Goal: Task Accomplishment & Management: Use online tool/utility

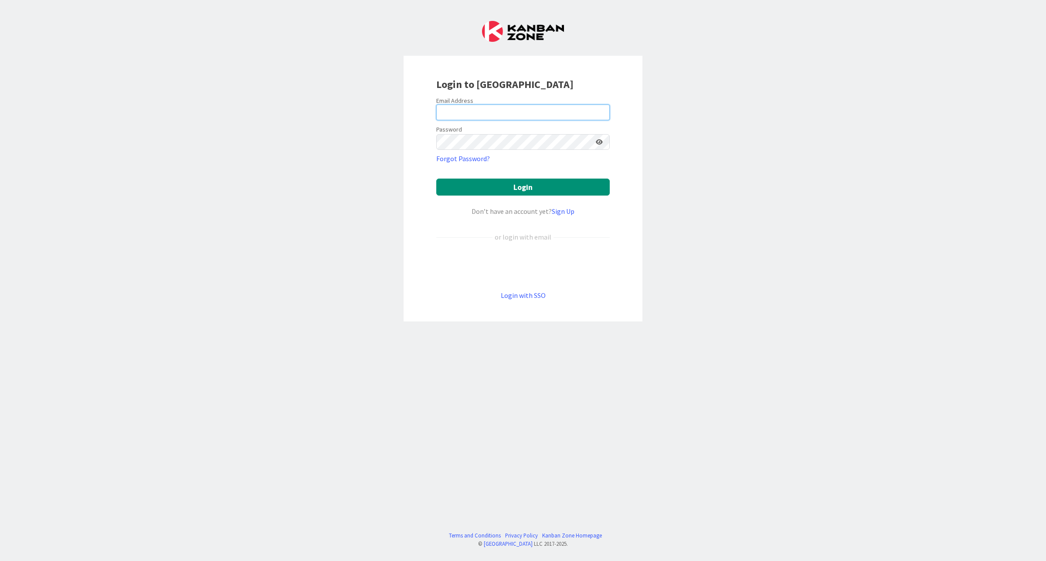
click at [481, 111] on input "email" at bounding box center [522, 113] width 173 height 16
type input "[EMAIL_ADDRESS][PERSON_NAME][DOMAIN_NAME]"
click at [436, 179] on button "Login" at bounding box center [522, 187] width 173 height 17
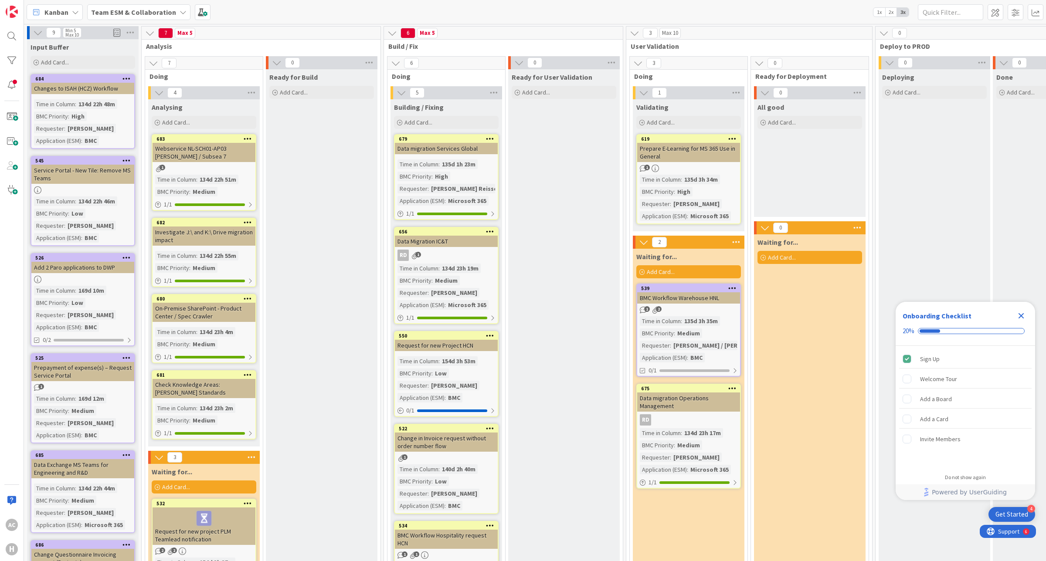
click at [141, 13] on b "Team ESM & Collaboration" at bounding box center [133, 12] width 85 height 9
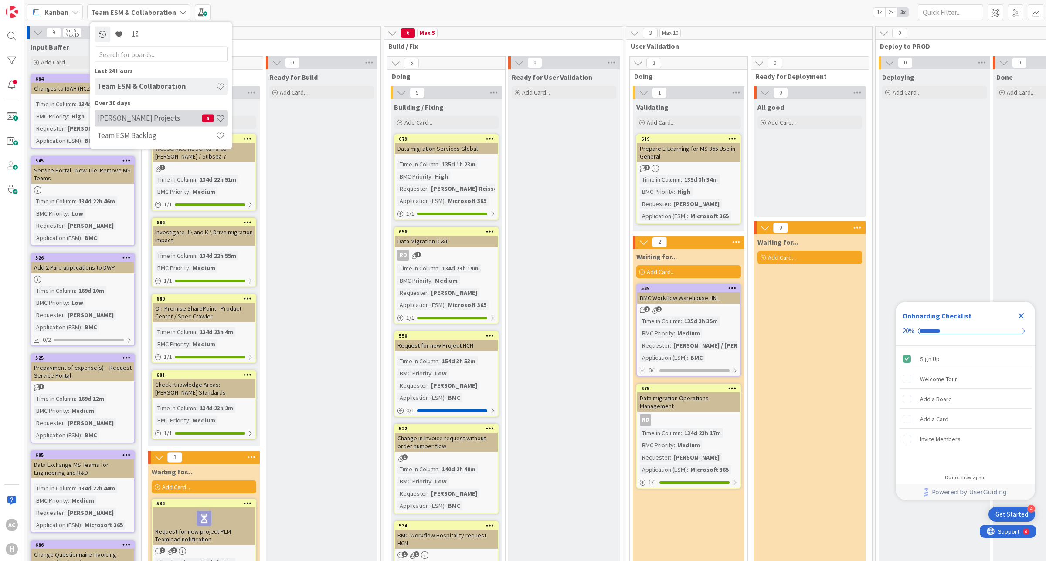
click at [142, 116] on h4 "[PERSON_NAME] Projects" at bounding box center [149, 118] width 105 height 9
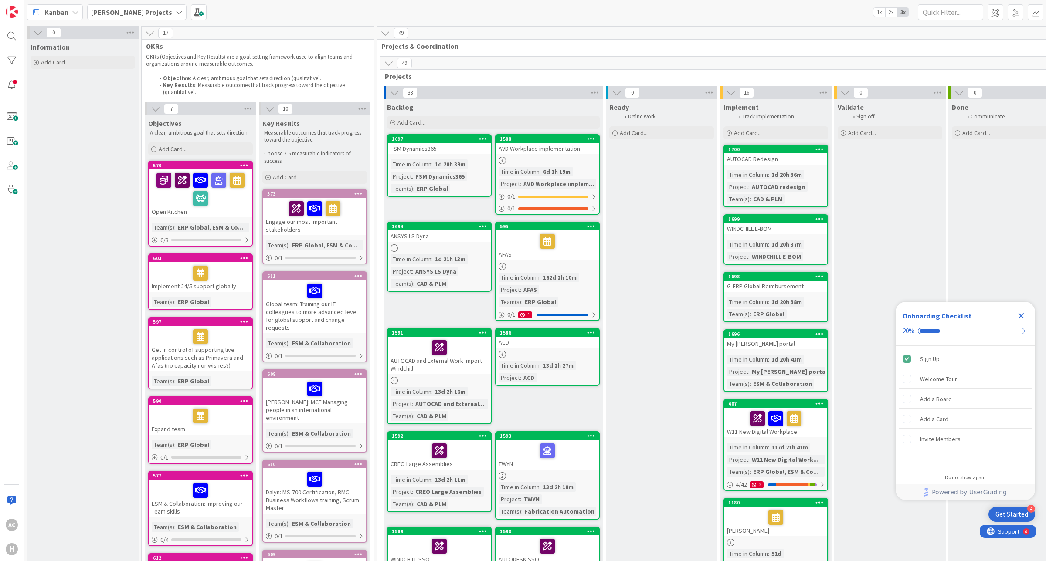
click at [146, 12] on div "[PERSON_NAME] Projects" at bounding box center [136, 12] width 99 height 16
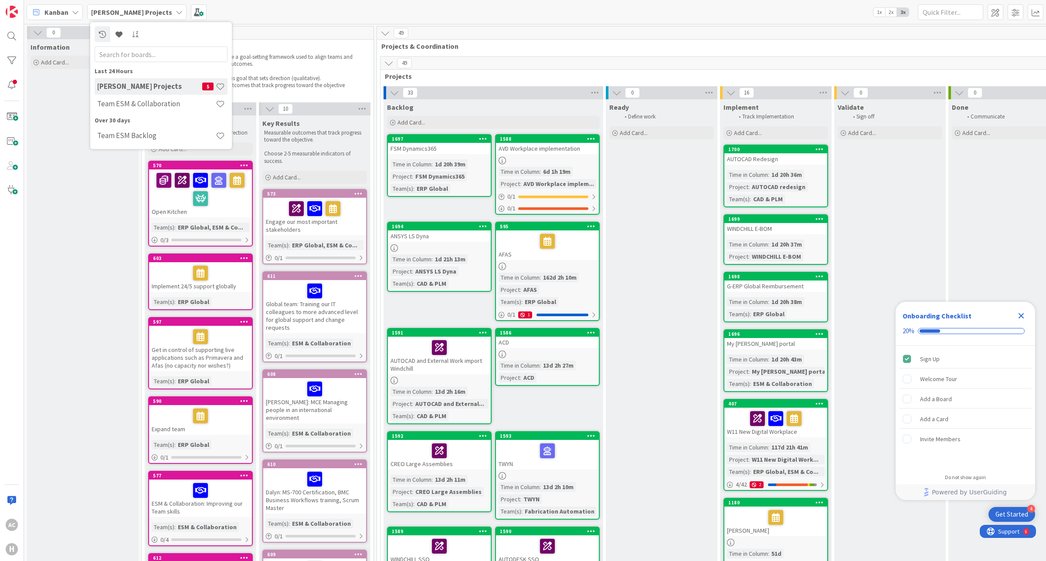
click at [370, 15] on div "[PERSON_NAME] Projects Last 24 Hours [PERSON_NAME] Projects 5 Team ESM & Collab…" at bounding box center [535, 12] width 1022 height 24
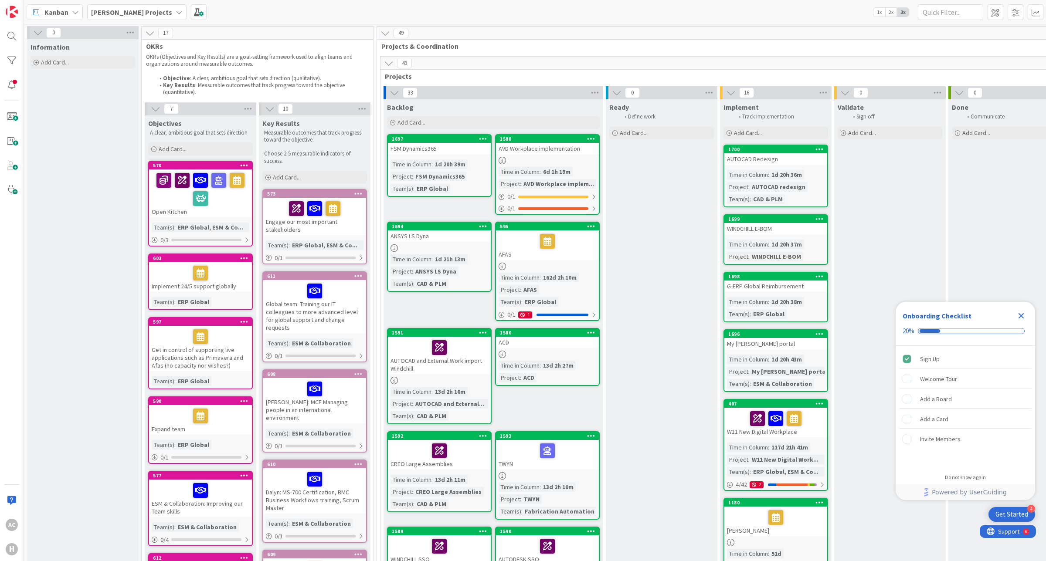
click at [1022, 315] on icon "Close Checklist" at bounding box center [1021, 316] width 6 height 6
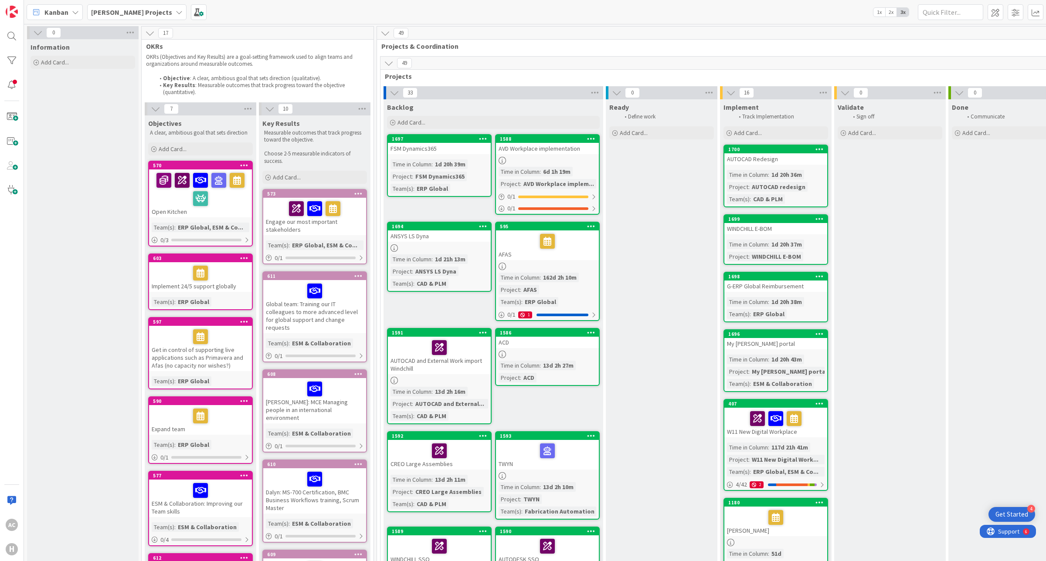
click at [108, 13] on b "[PERSON_NAME] Projects" at bounding box center [131, 12] width 81 height 9
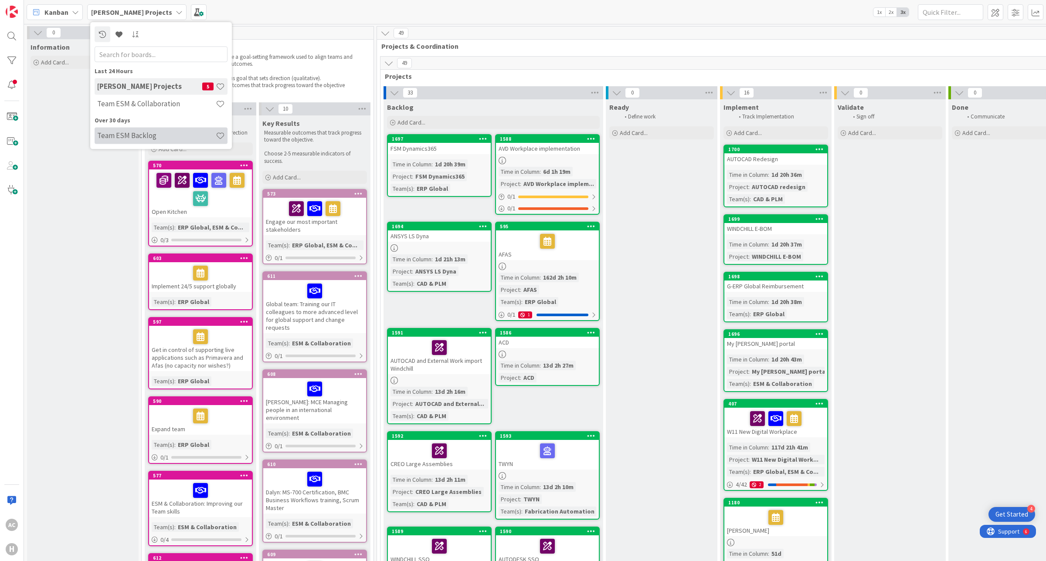
click at [140, 137] on h4 "Team ESM Backlog" at bounding box center [156, 135] width 119 height 9
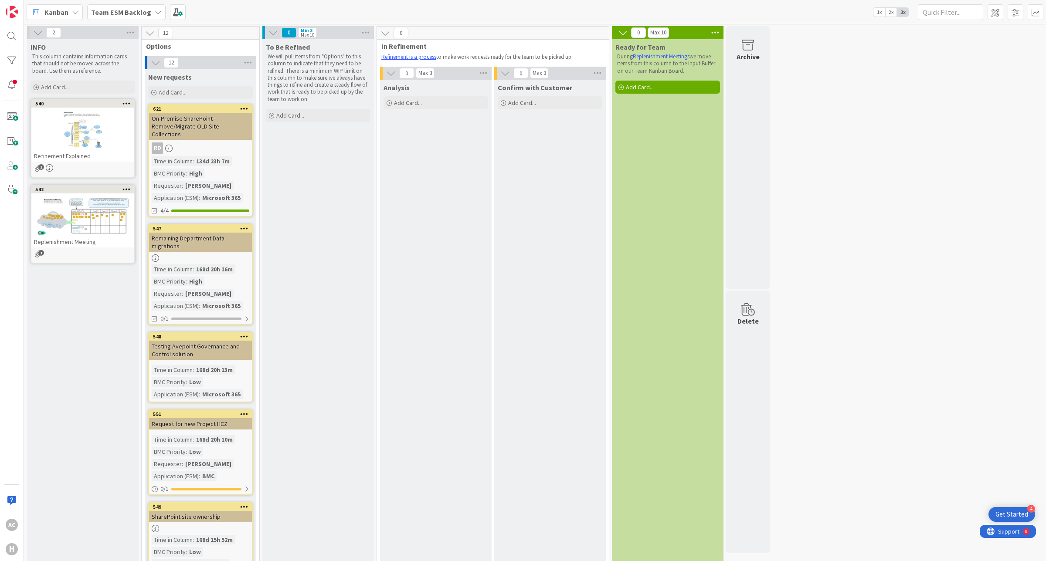
click at [131, 9] on b "Team ESM Backlog" at bounding box center [121, 12] width 60 height 9
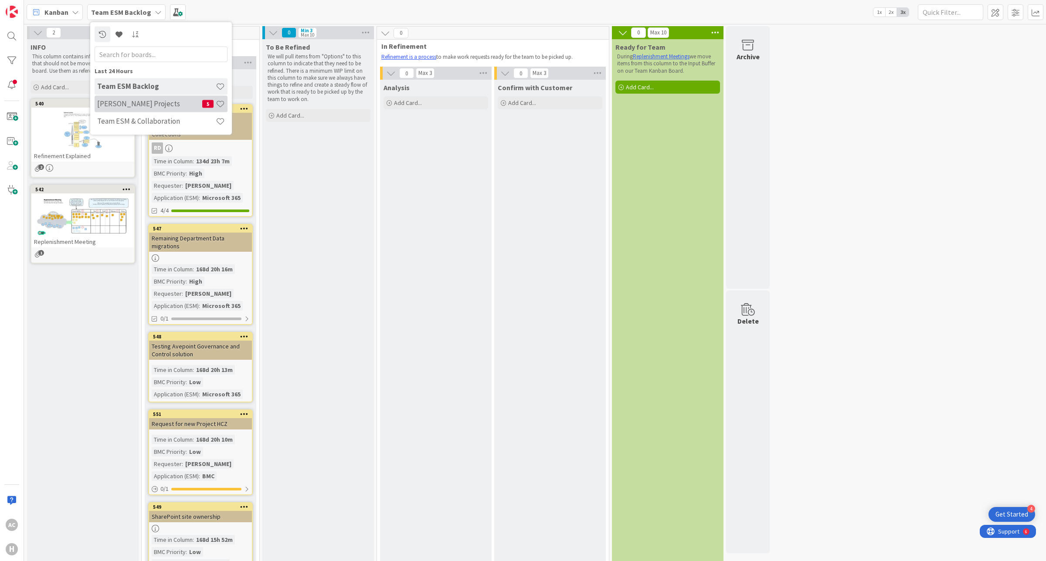
click at [124, 97] on div "[PERSON_NAME] Projects 5" at bounding box center [161, 103] width 133 height 17
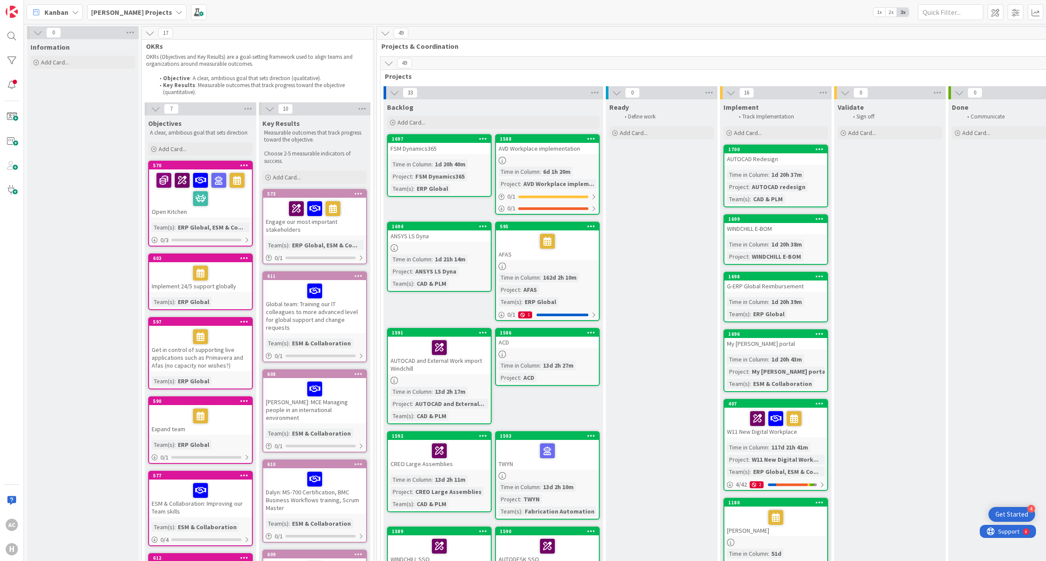
click at [129, 10] on b "[PERSON_NAME] Projects" at bounding box center [131, 12] width 81 height 9
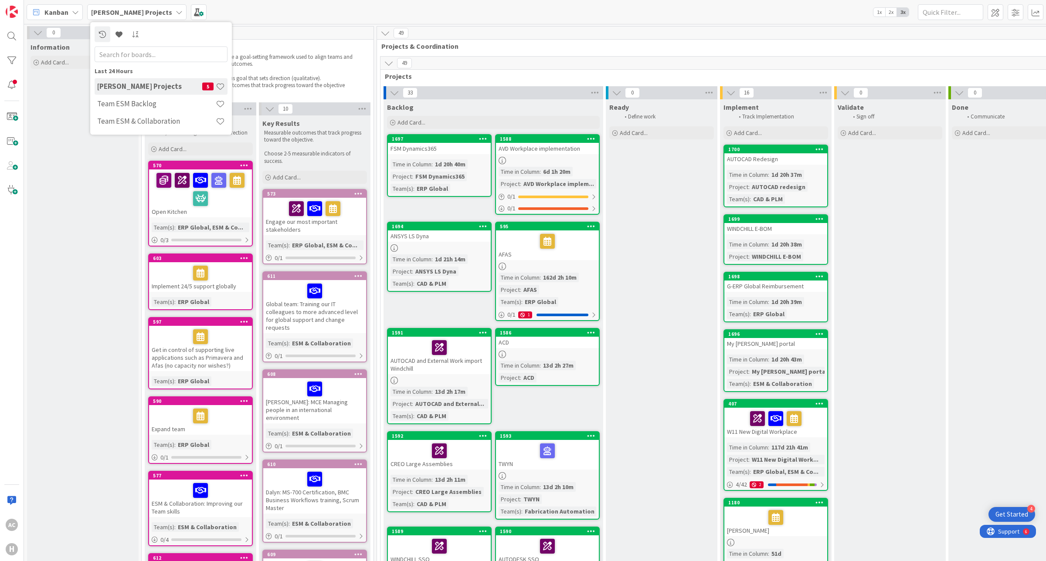
click at [68, 11] on div "Kanban" at bounding box center [55, 12] width 56 height 16
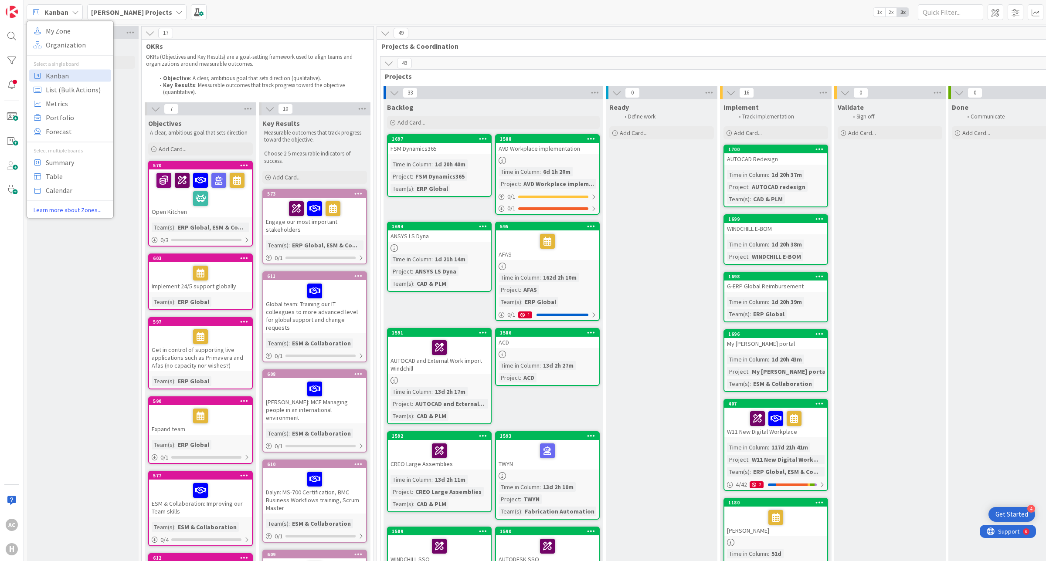
click at [112, 12] on b "[PERSON_NAME] Projects" at bounding box center [131, 12] width 81 height 9
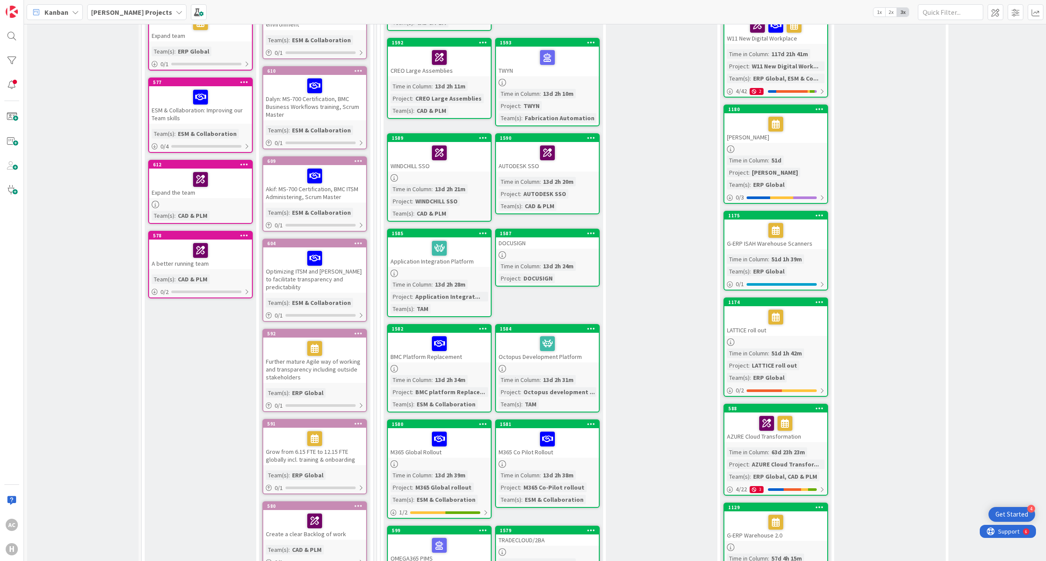
scroll to position [327, 0]
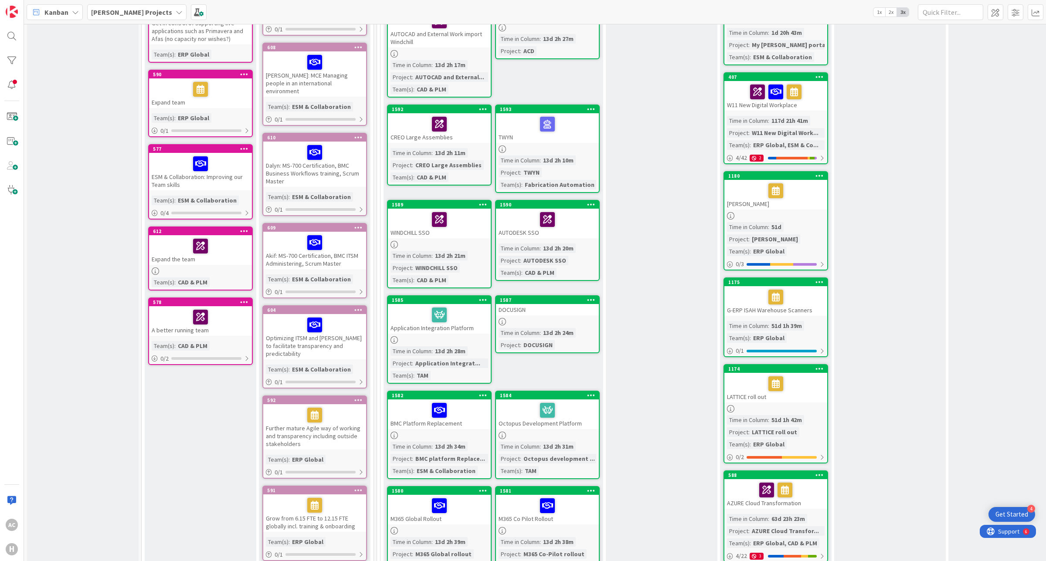
click at [308, 243] on div "Akif: MS-700 Certification, BMC ITSM Administering, Scrum Master" at bounding box center [314, 250] width 103 height 37
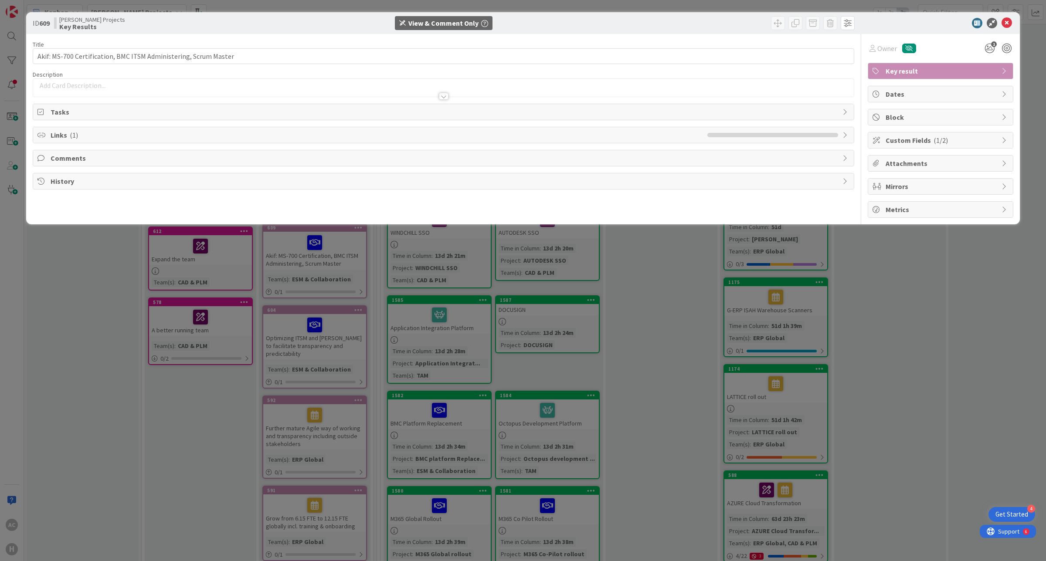
click at [854, 136] on div "Title 64 / 128 Akif: MS-700 Certification, BMC ITSM Administering, Scrum Master…" at bounding box center [523, 126] width 980 height 184
click at [851, 136] on div "Links ( 1 )" at bounding box center [443, 135] width 821 height 16
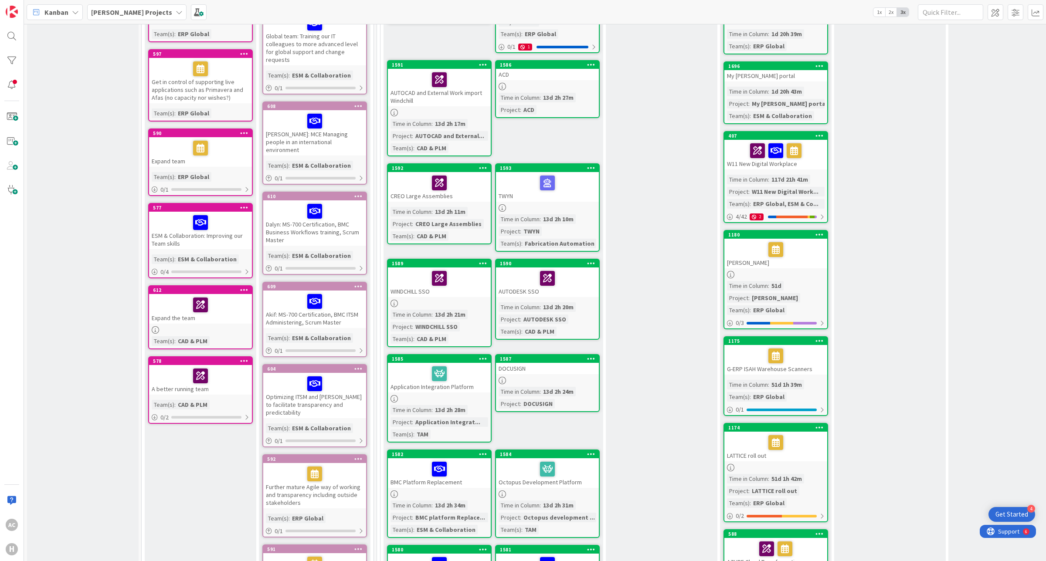
scroll to position [272, 0]
